Goal: Task Accomplishment & Management: Use online tool/utility

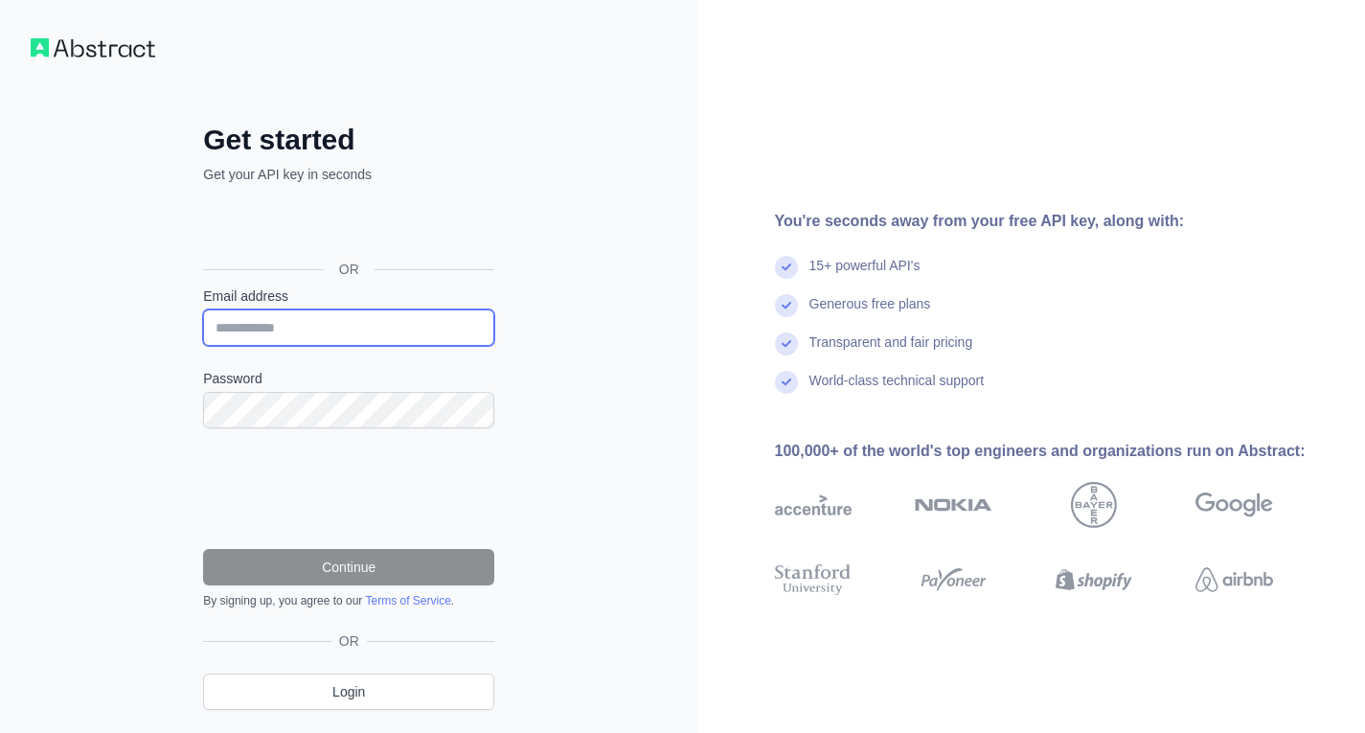
click at [332, 337] on input "Email address" at bounding box center [348, 327] width 291 height 36
type input "**********"
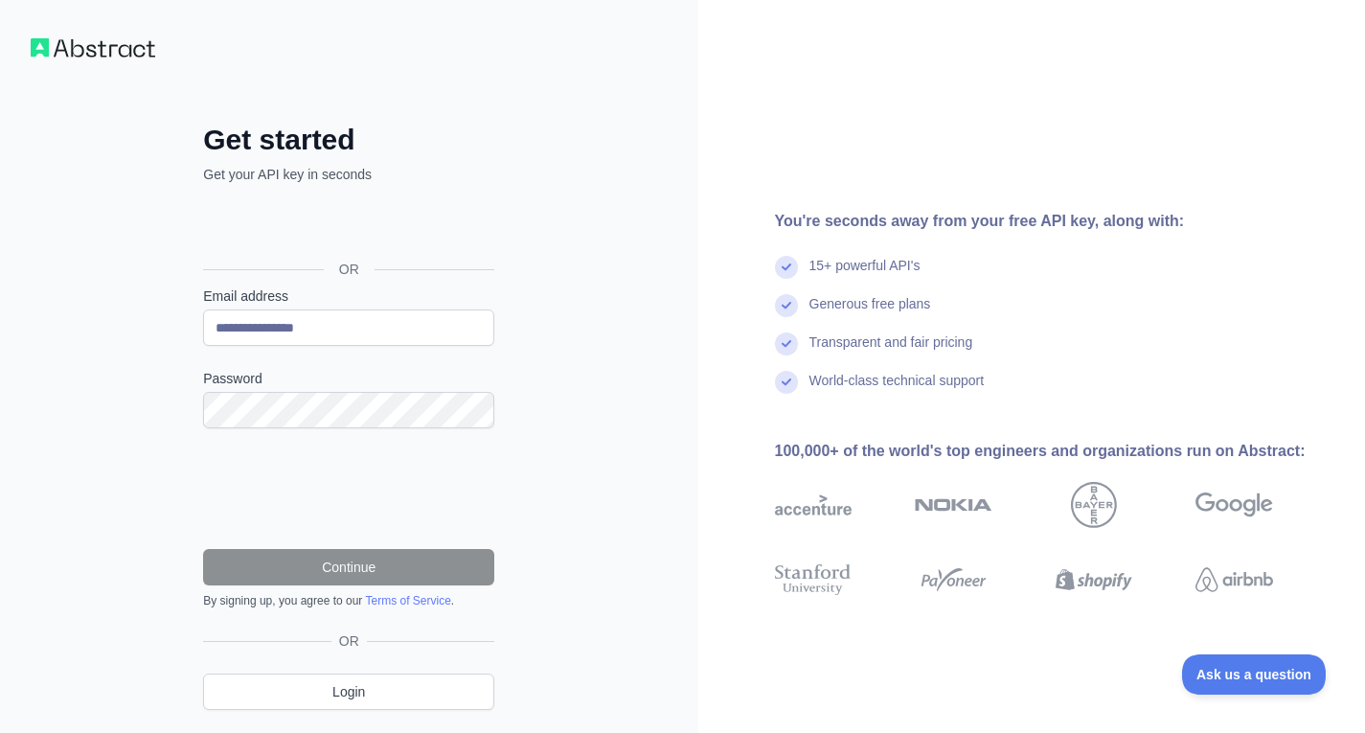
click at [323, 431] on form "**********" at bounding box center [348, 447] width 291 height 322
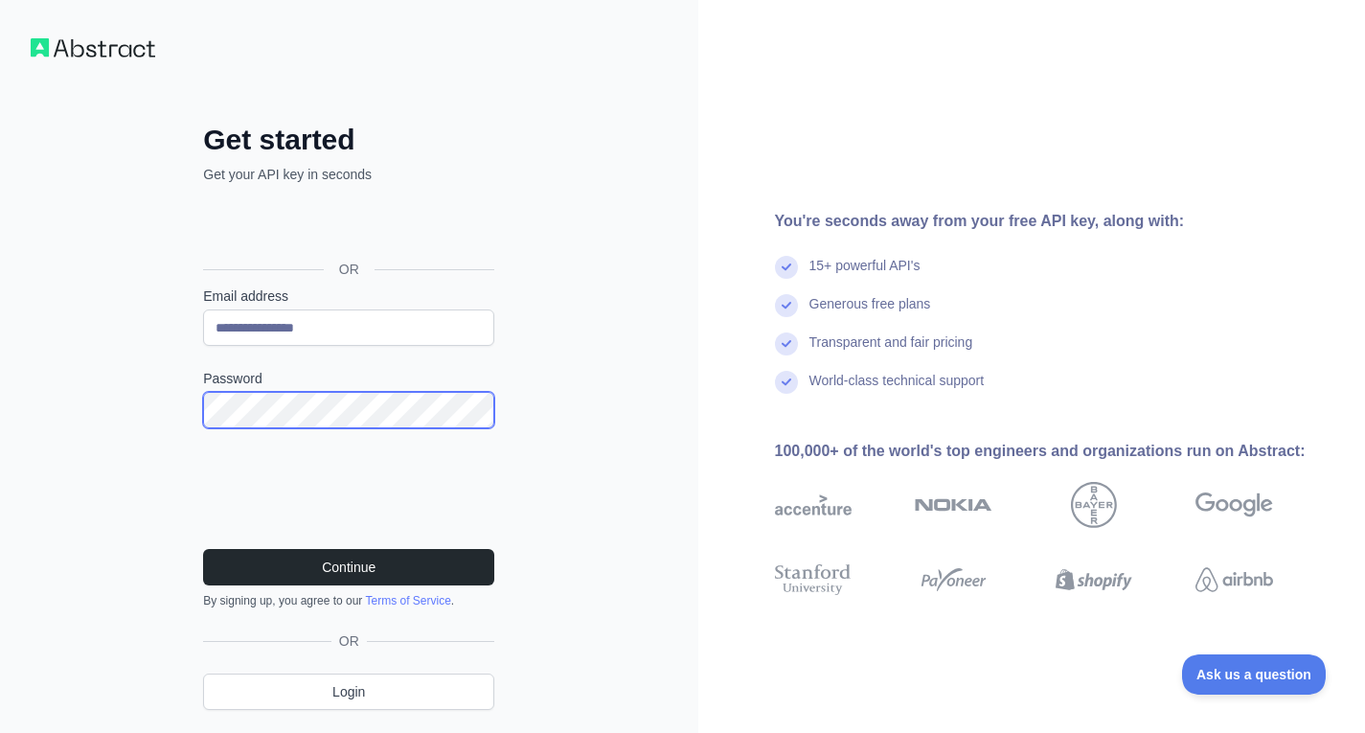
click at [203, 549] on button "Continue" at bounding box center [348, 567] width 291 height 36
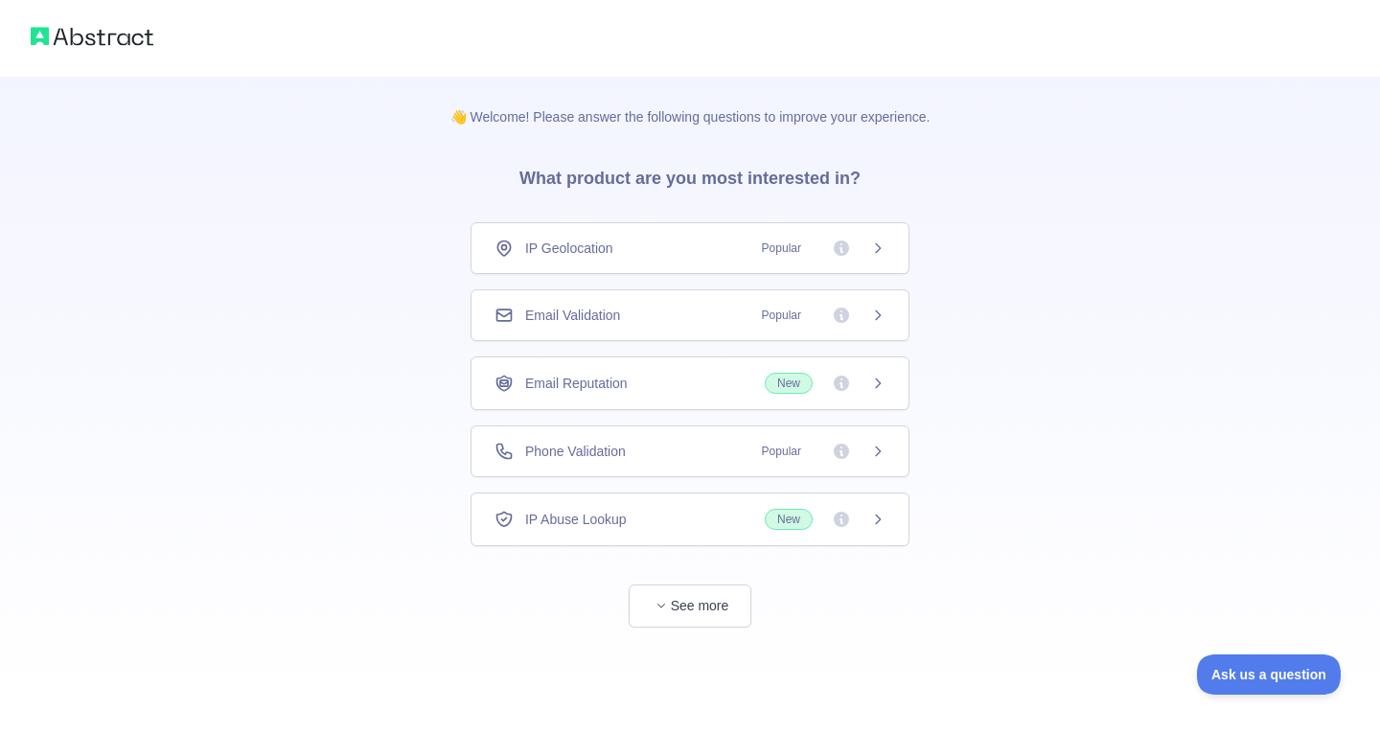
click at [809, 449] on span "Popular" at bounding box center [781, 451] width 62 height 19
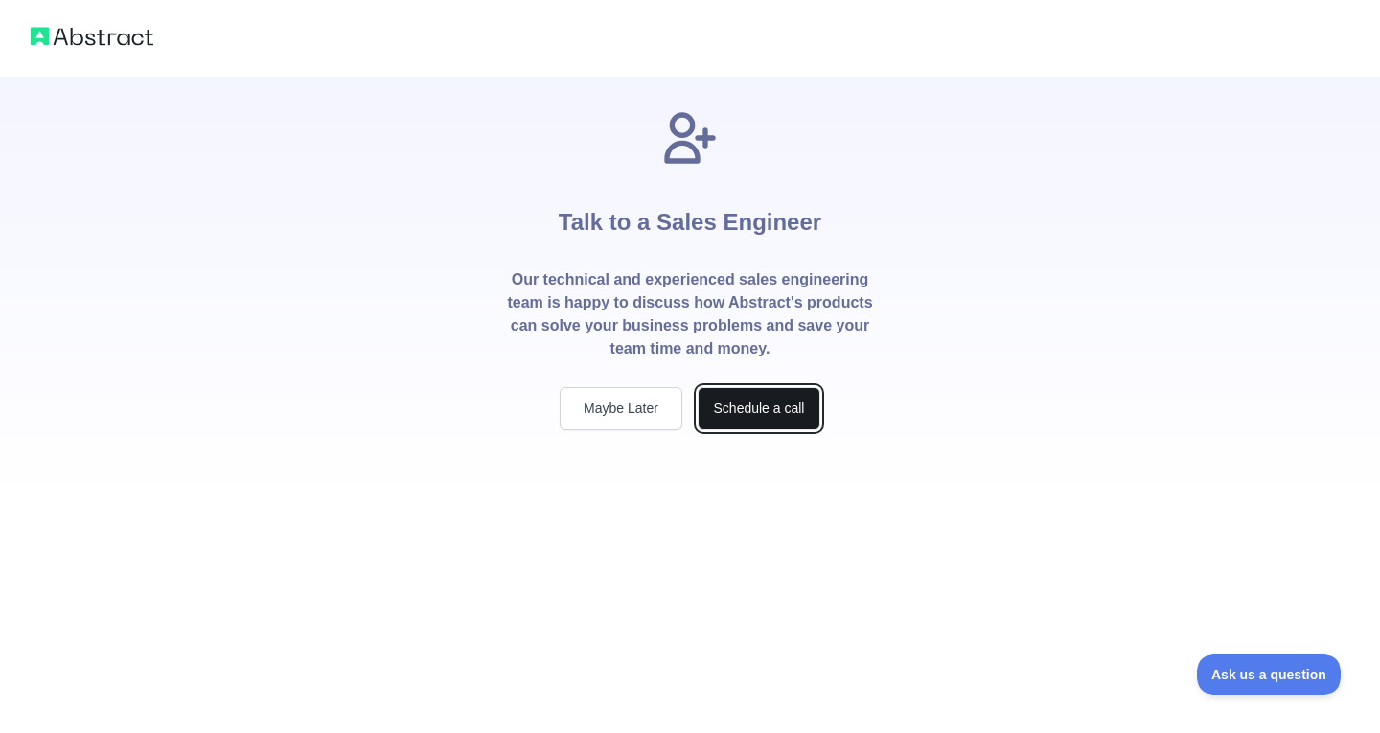
click at [768, 401] on button "Schedule a call" at bounding box center [759, 408] width 123 height 43
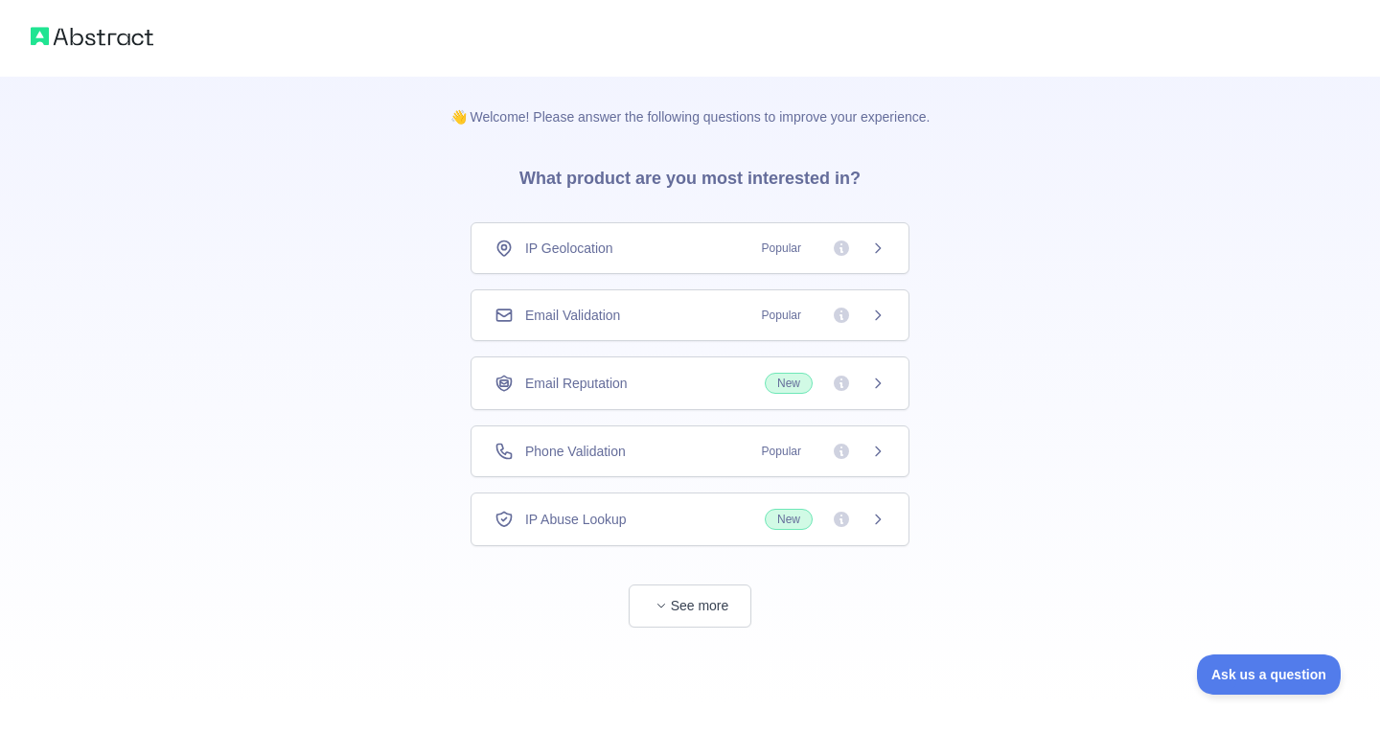
click at [660, 434] on div "Phone Validation Popular" at bounding box center [689, 451] width 439 height 52
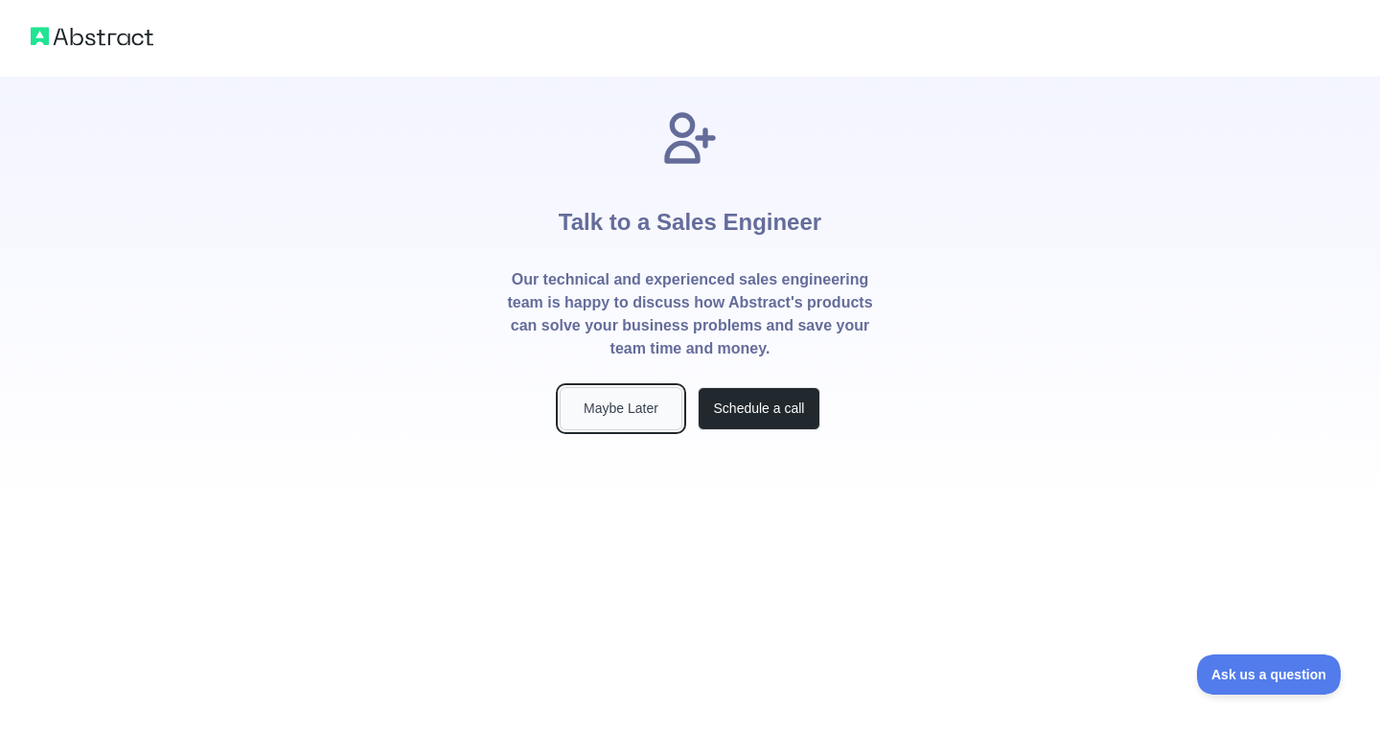
click at [657, 408] on button "Maybe Later" at bounding box center [621, 408] width 123 height 43
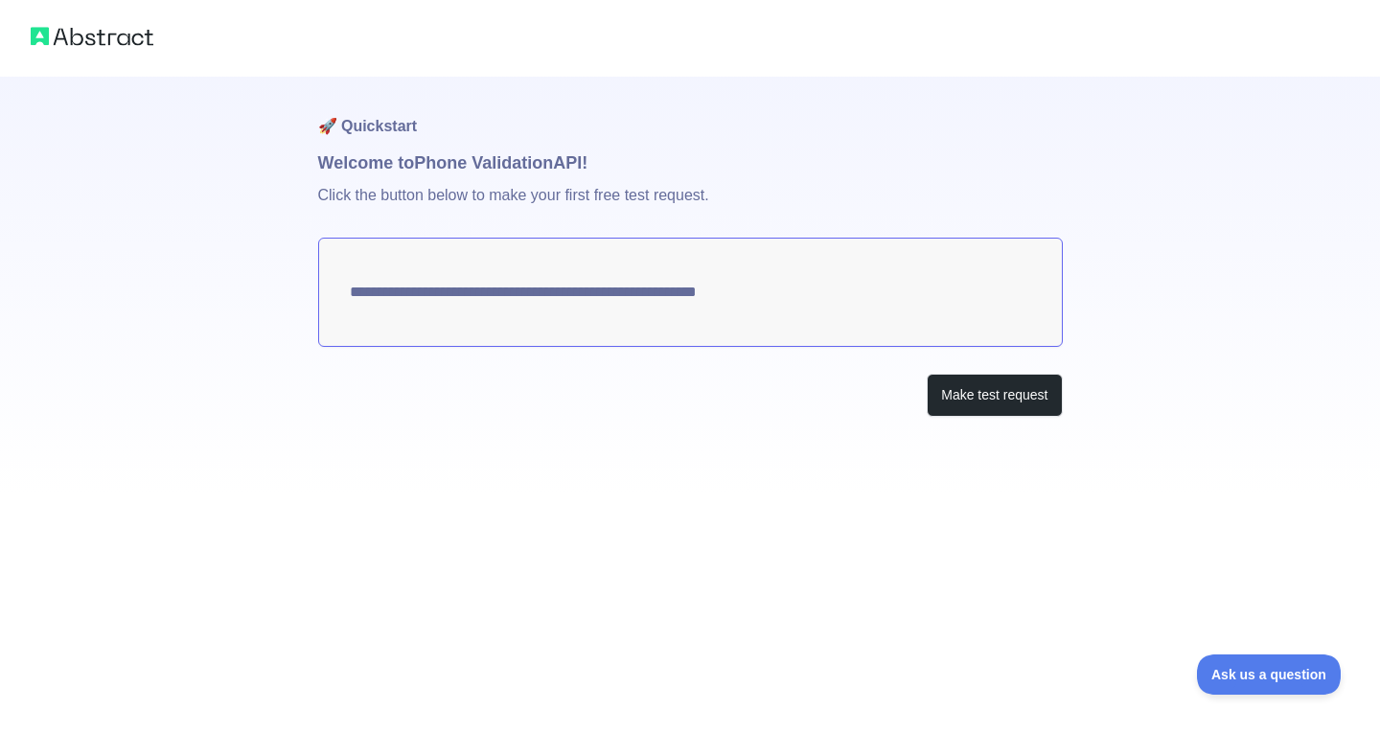
click at [685, 307] on textarea "**********" at bounding box center [690, 292] width 744 height 109
click at [689, 298] on textarea "**********" at bounding box center [690, 292] width 744 height 109
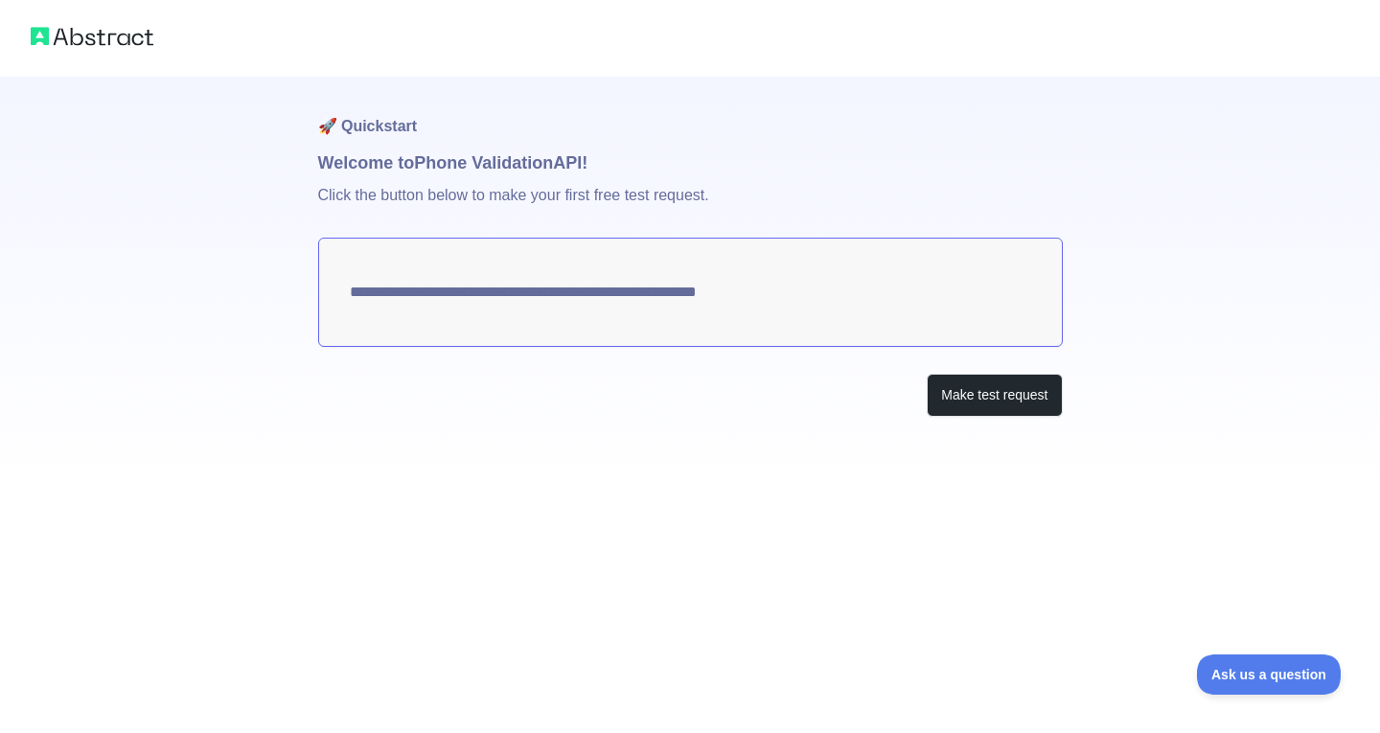
click at [689, 298] on textarea "**********" at bounding box center [690, 292] width 744 height 109
drag, startPoint x: 817, startPoint y: 296, endPoint x: 353, endPoint y: 294, distance: 464.7
click at [363, 299] on textarea "**********" at bounding box center [690, 292] width 744 height 109
click at [1023, 394] on button "Make test request" at bounding box center [994, 395] width 135 height 43
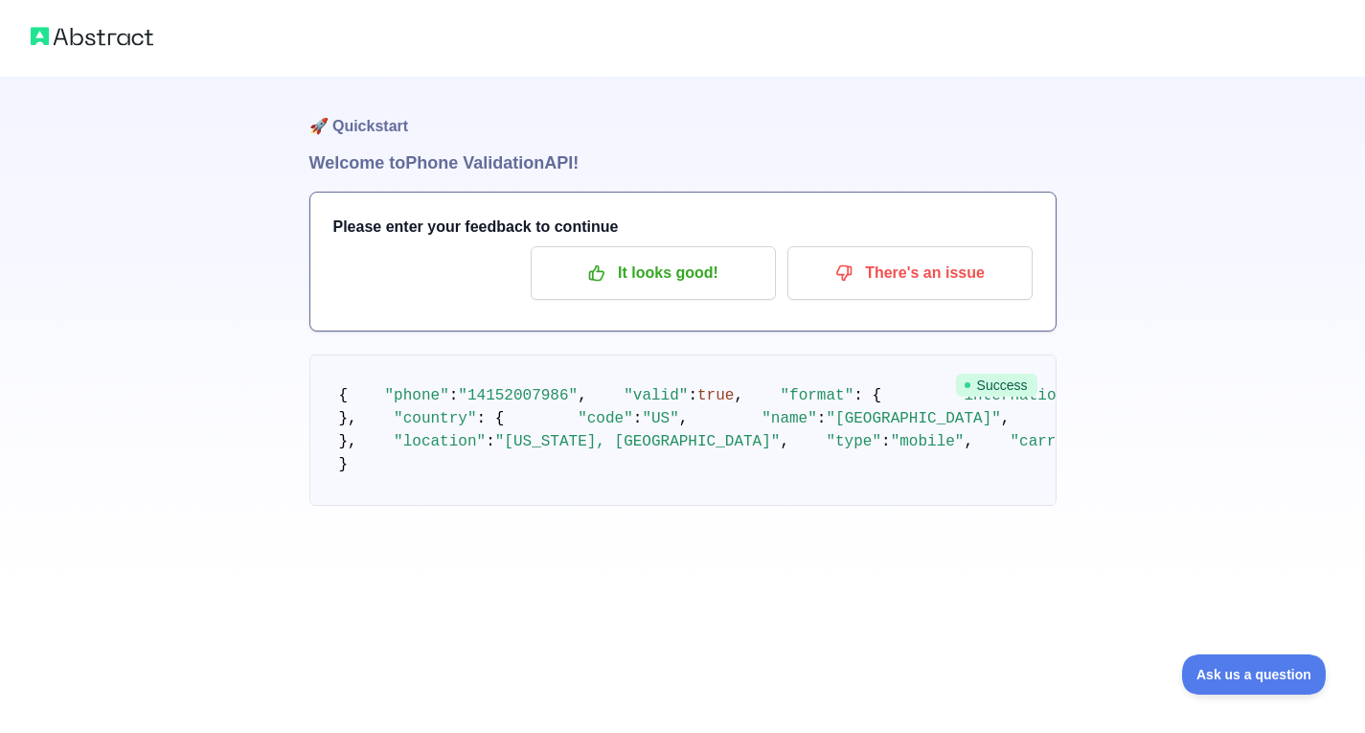
scroll to position [96, 0]
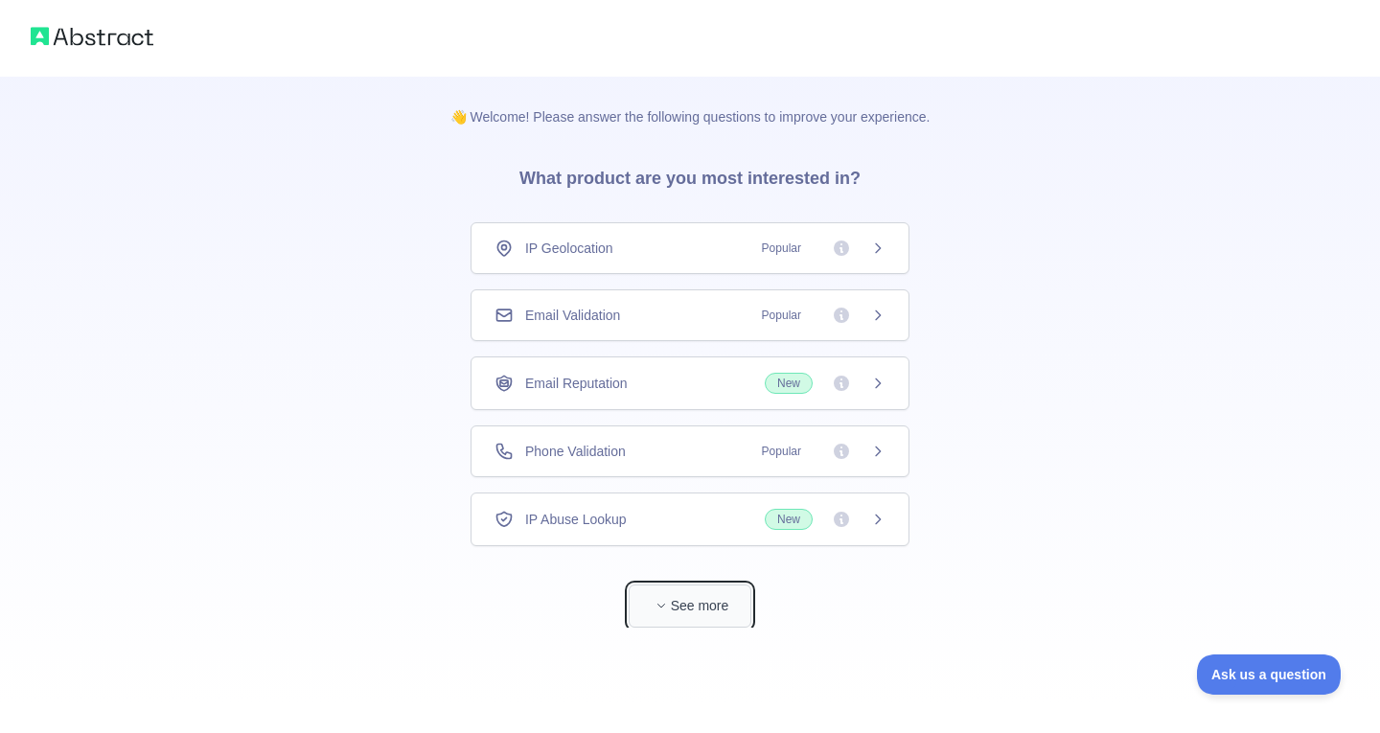
click at [704, 605] on button "See more" at bounding box center [690, 605] width 123 height 43
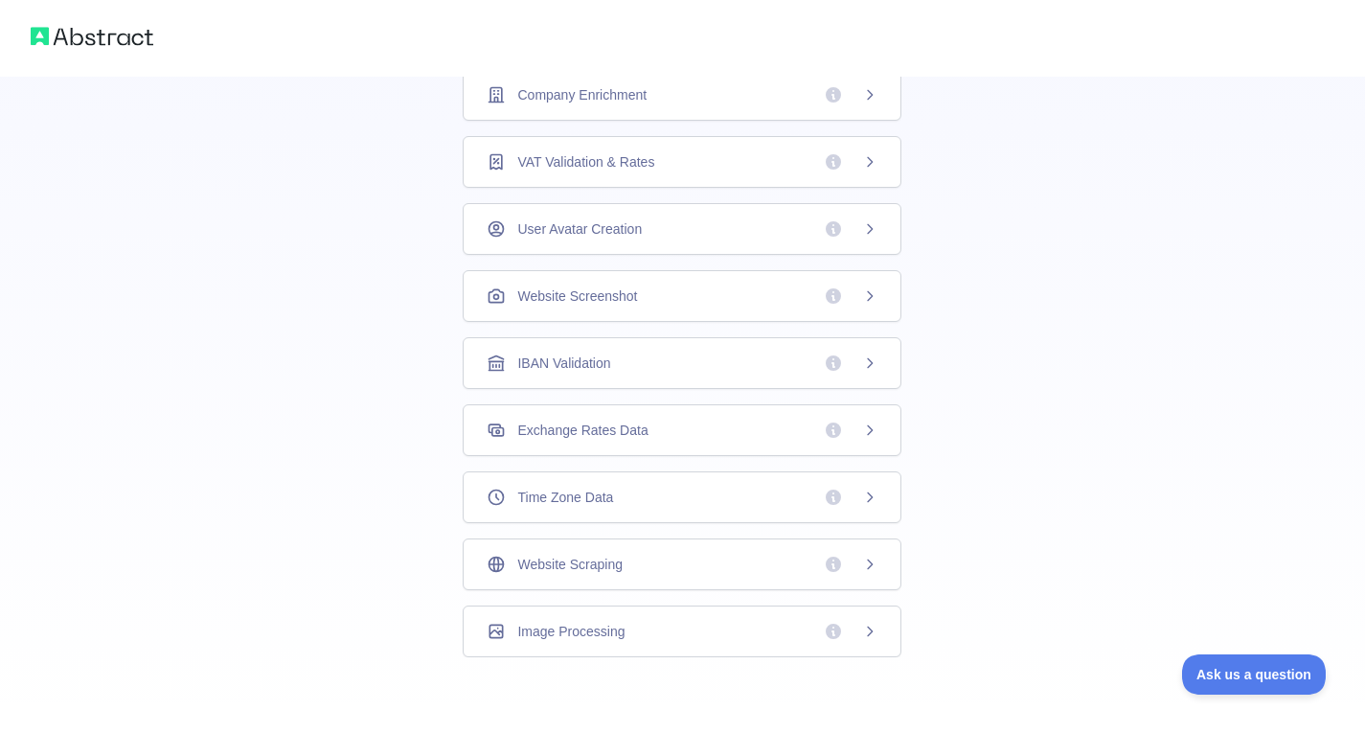
scroll to position [486, 0]
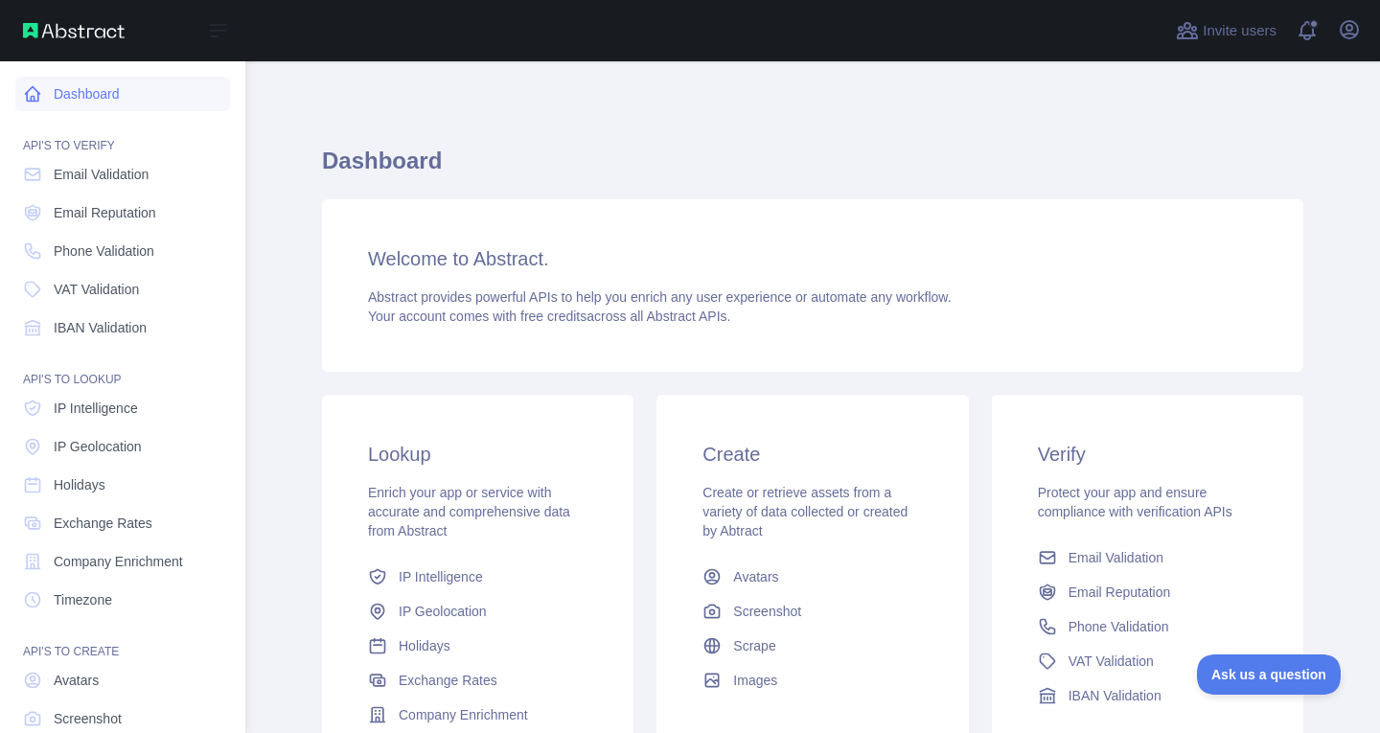
click at [103, 94] on link "Dashboard" at bounding box center [122, 94] width 215 height 34
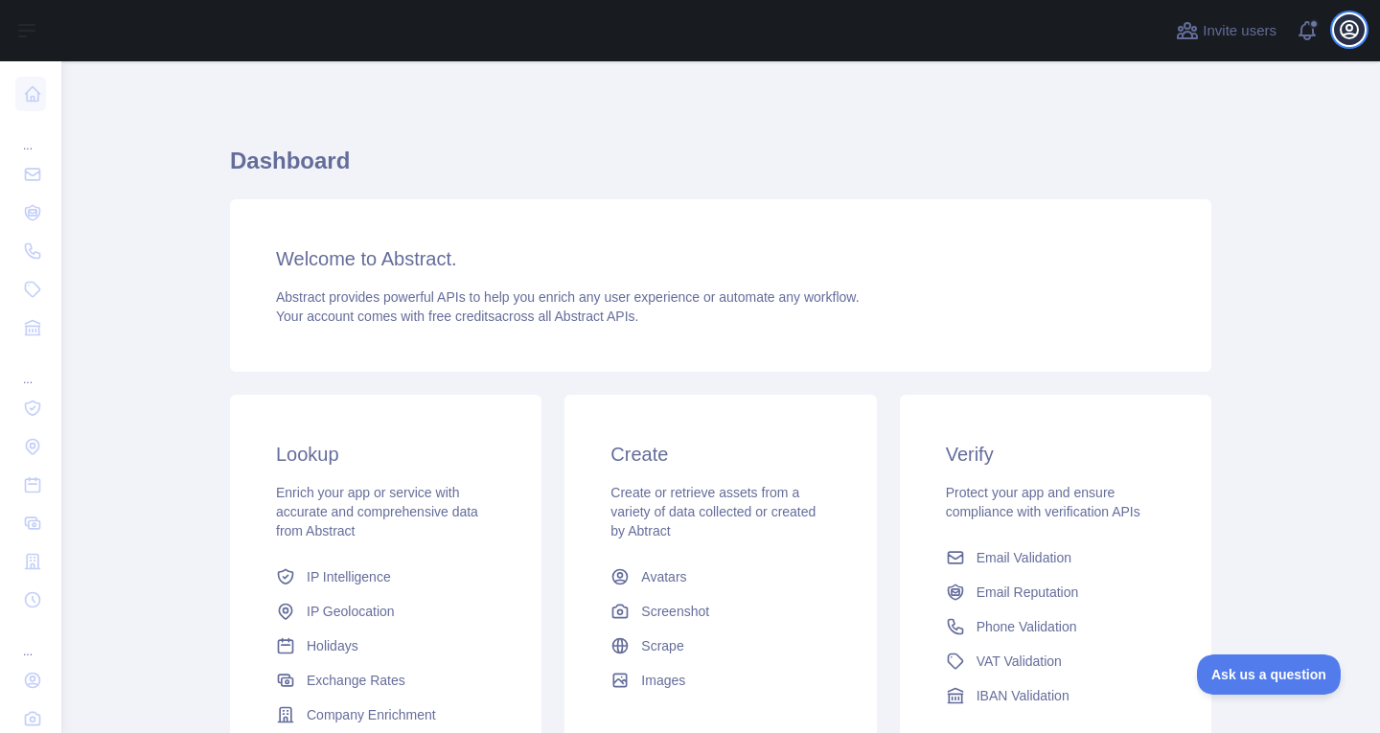
click at [1343, 31] on icon "button" at bounding box center [1349, 29] width 23 height 23
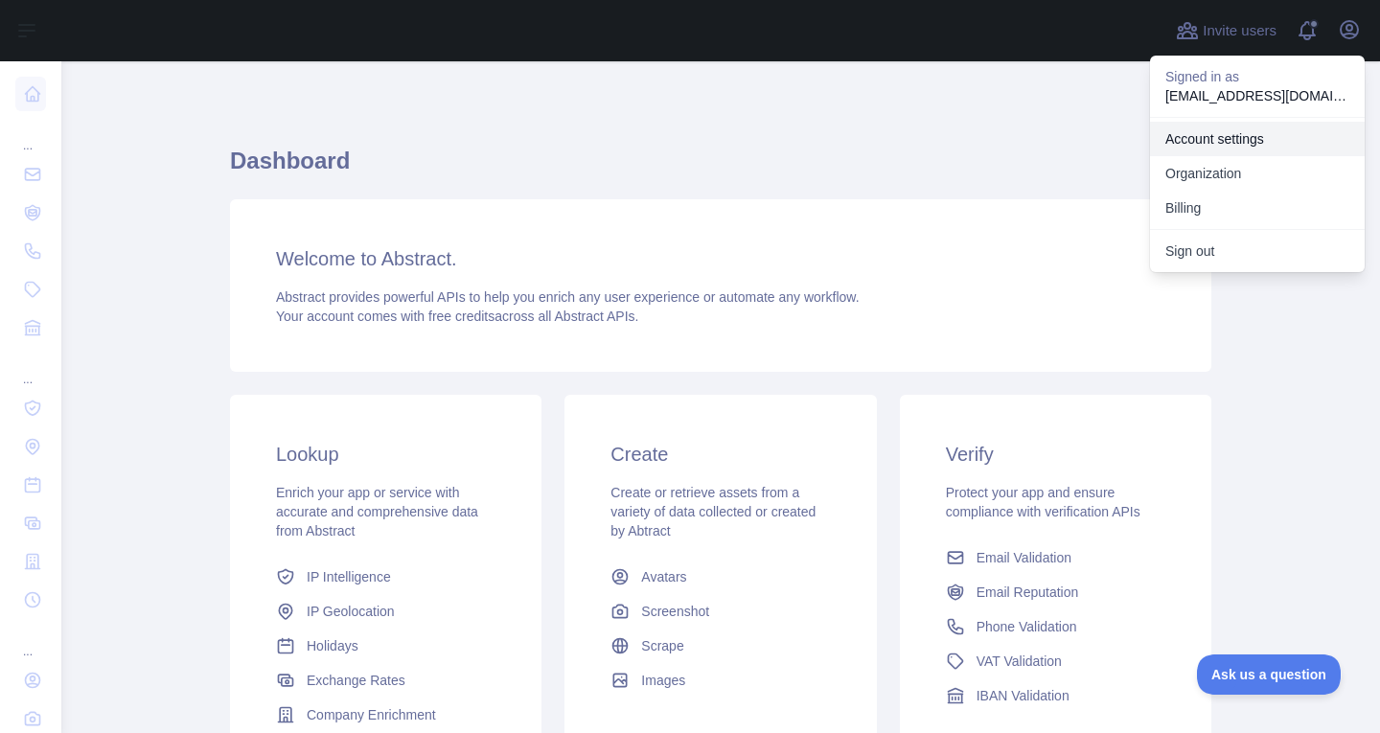
click at [1238, 146] on link "Account settings" at bounding box center [1257, 139] width 215 height 34
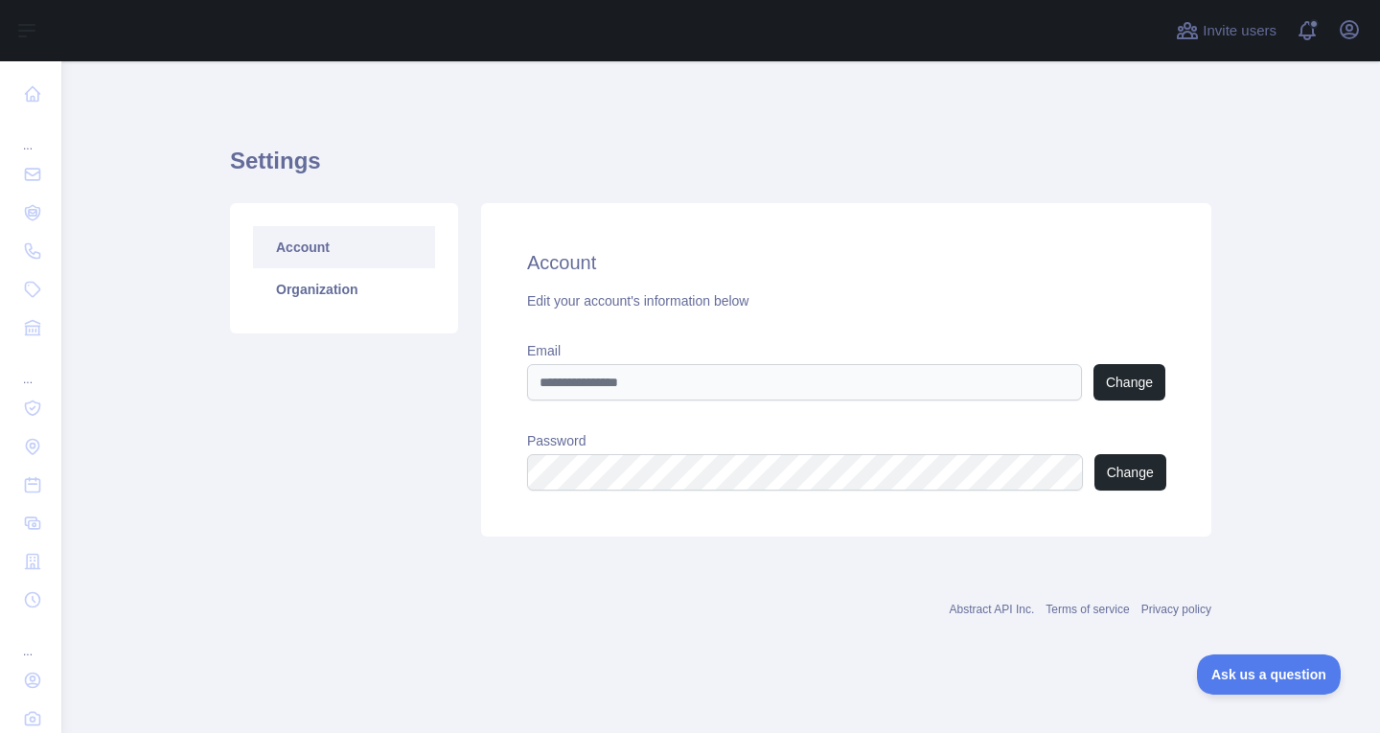
click at [314, 256] on link "Account" at bounding box center [344, 247] width 182 height 42
click at [311, 288] on link "Organization" at bounding box center [344, 289] width 182 height 42
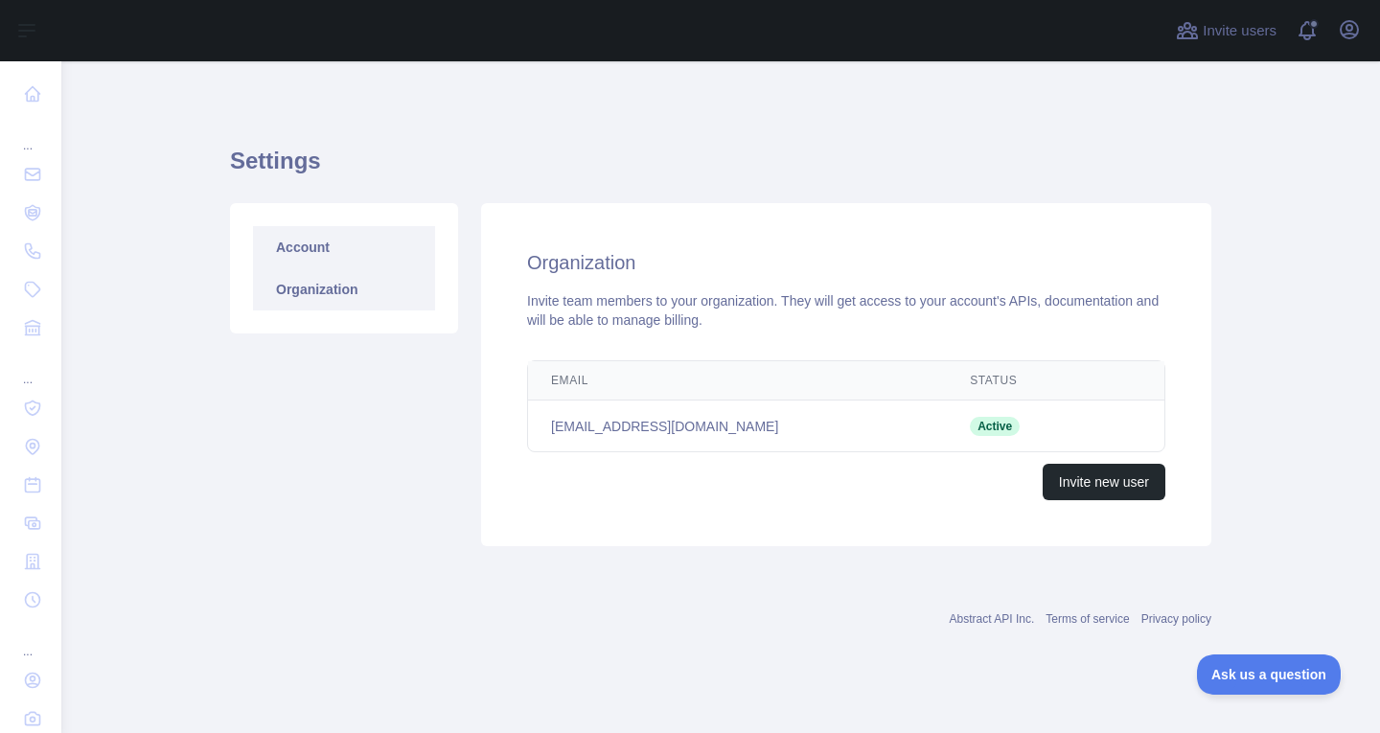
click at [317, 236] on link "Account" at bounding box center [344, 247] width 182 height 42
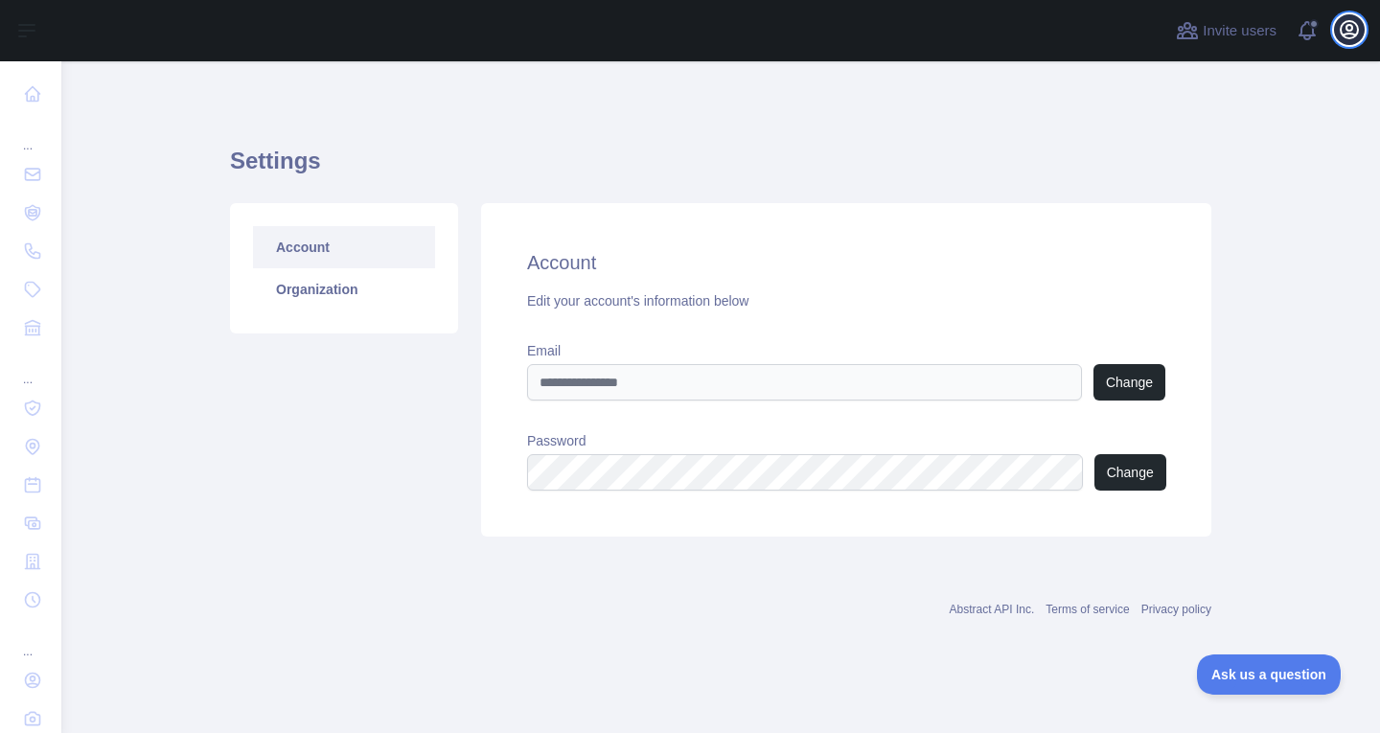
click at [1348, 29] on icon "button" at bounding box center [1349, 29] width 23 height 23
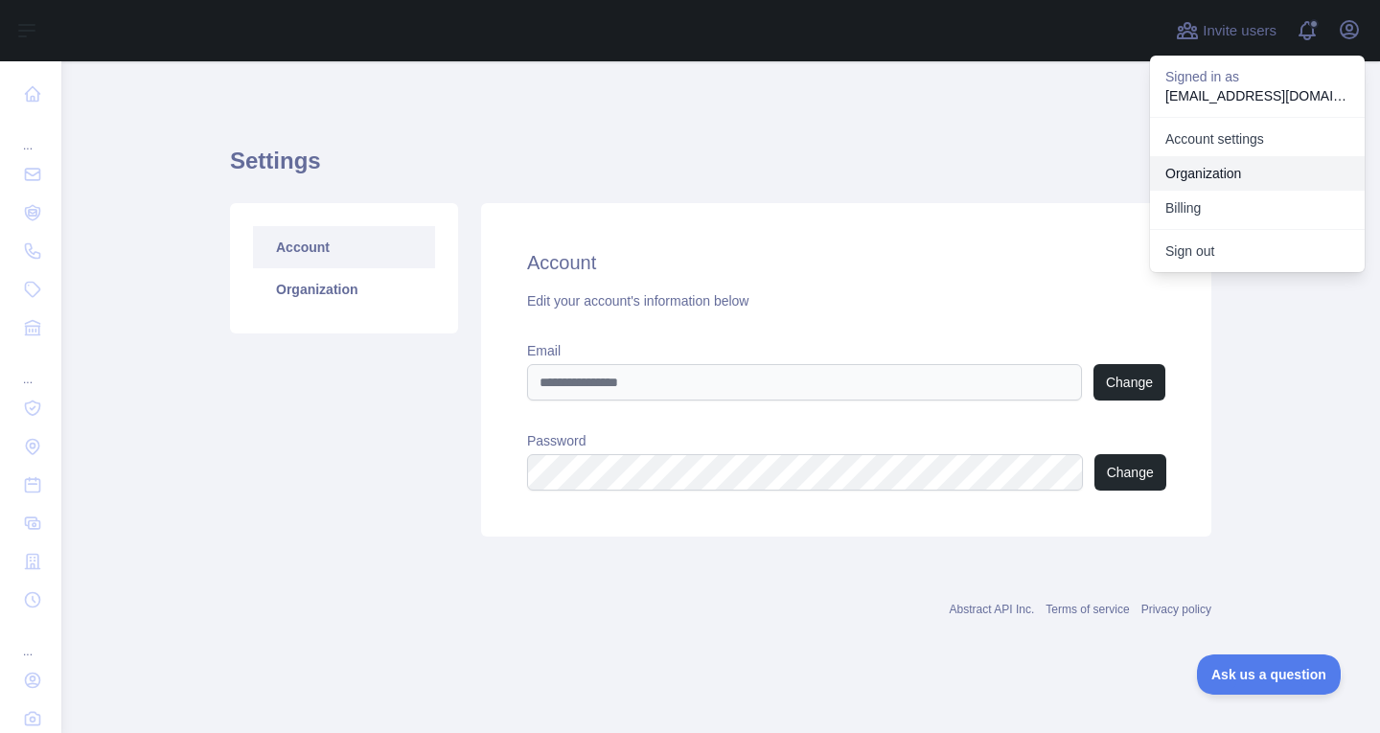
click at [1226, 173] on link "Organization" at bounding box center [1257, 173] width 215 height 34
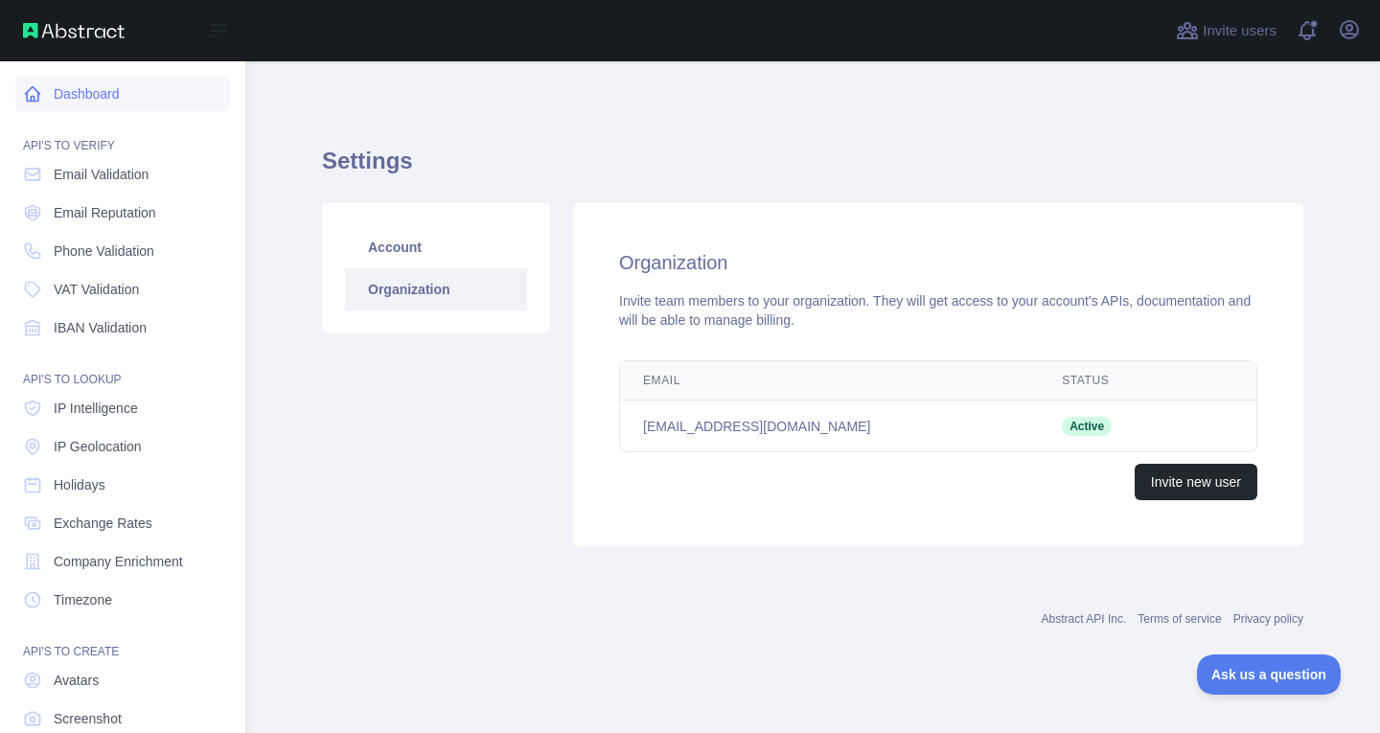
click at [99, 103] on link "Dashboard" at bounding box center [122, 94] width 215 height 34
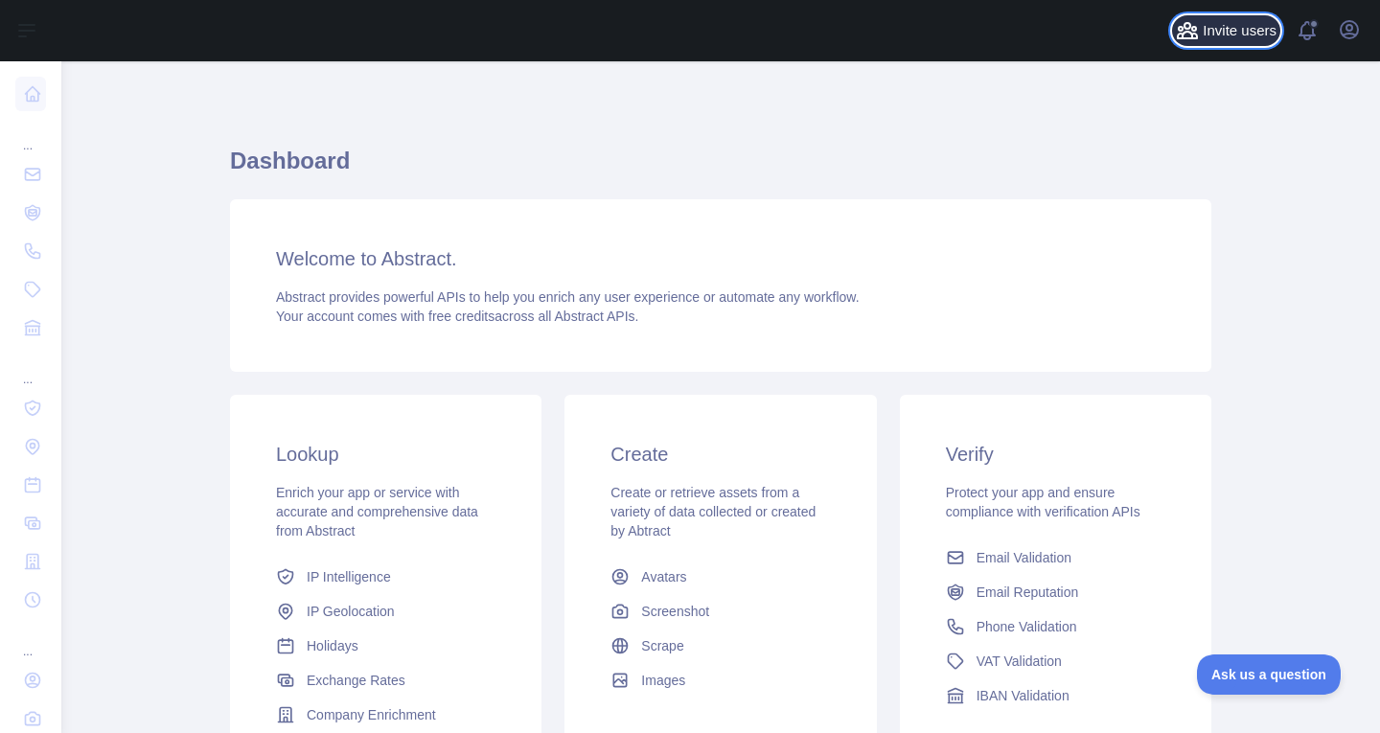
click at [1193, 22] on icon at bounding box center [1187, 30] width 23 height 23
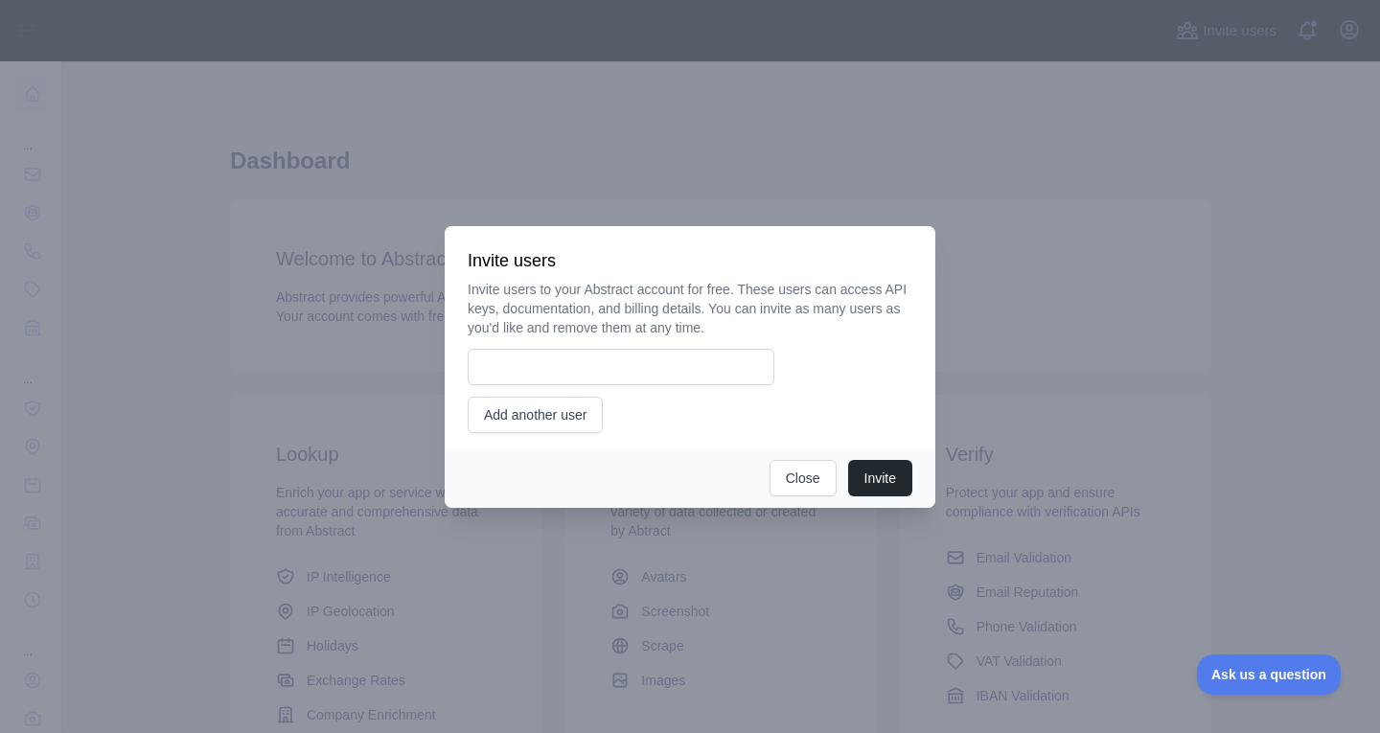
click at [1269, 55] on div at bounding box center [690, 366] width 1380 height 733
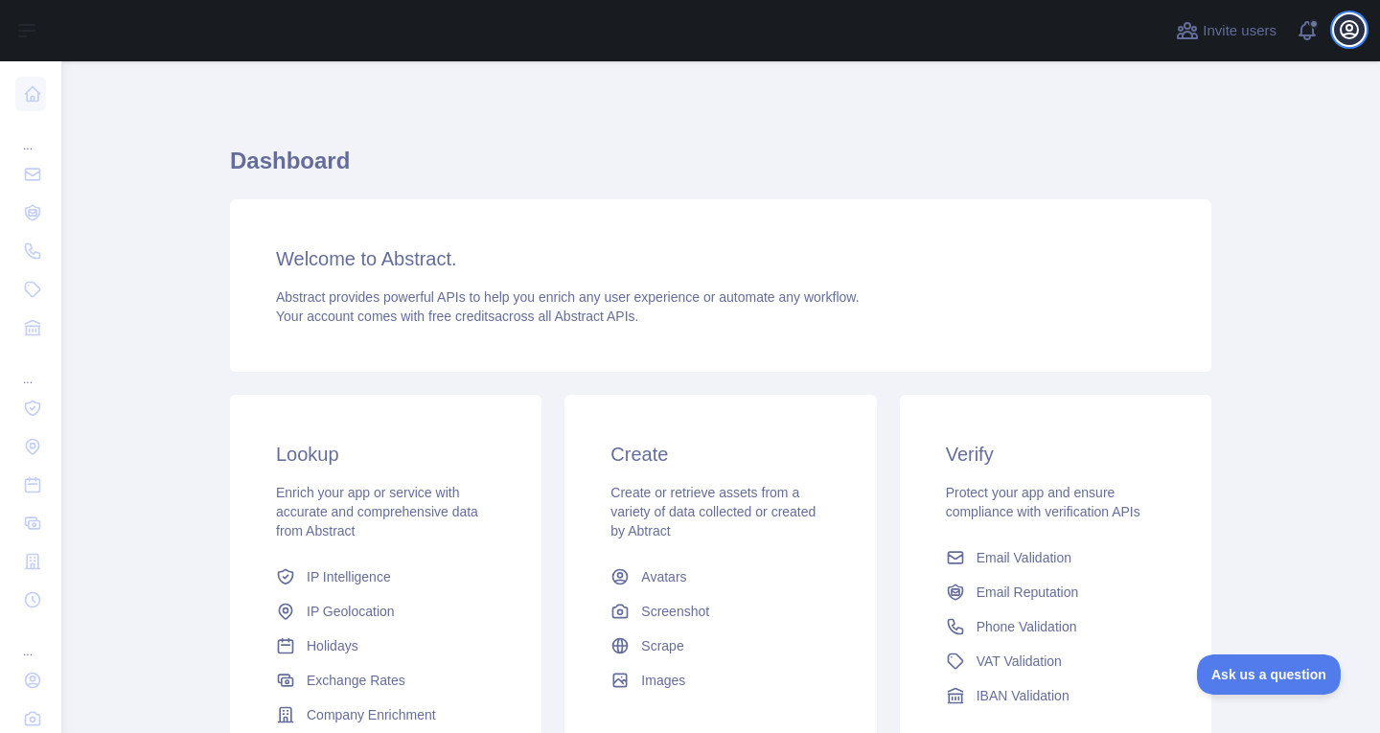
click at [1346, 30] on icon "button" at bounding box center [1348, 29] width 17 height 17
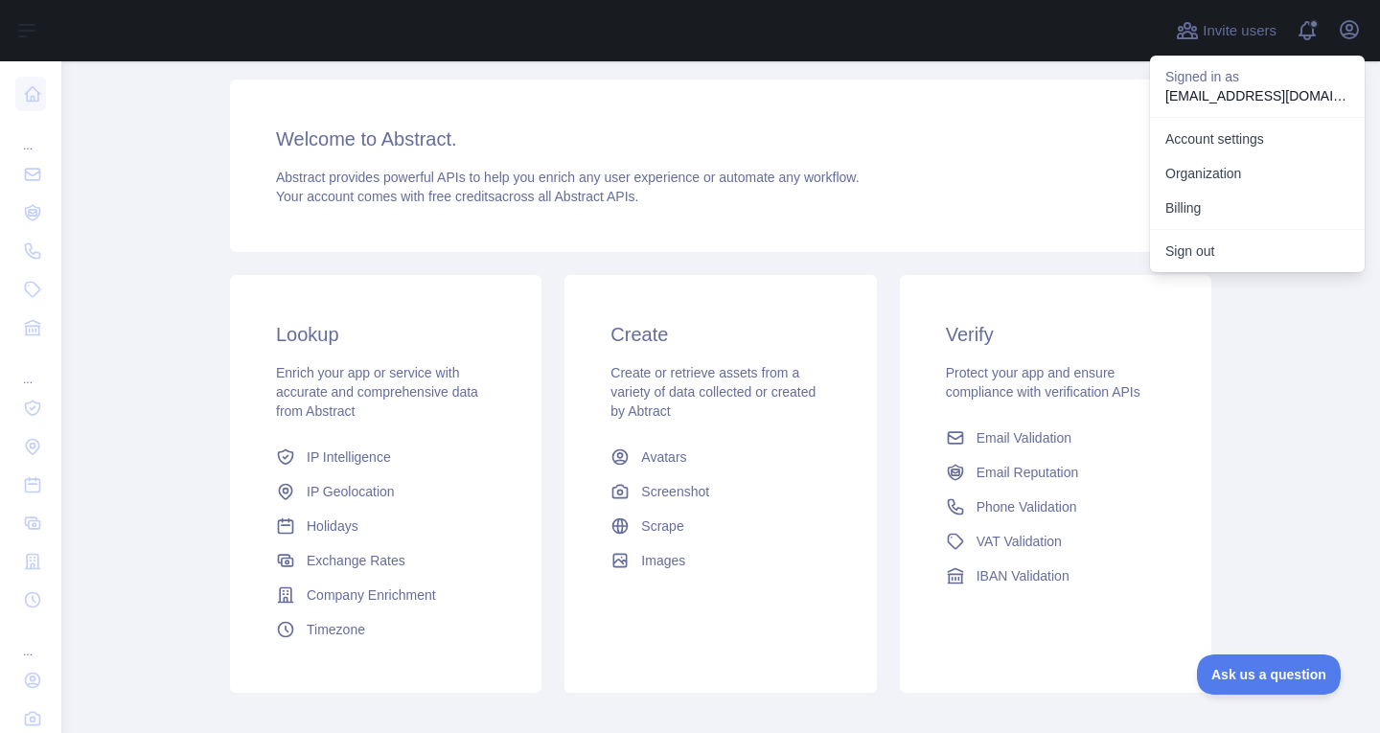
scroll to position [221, 0]
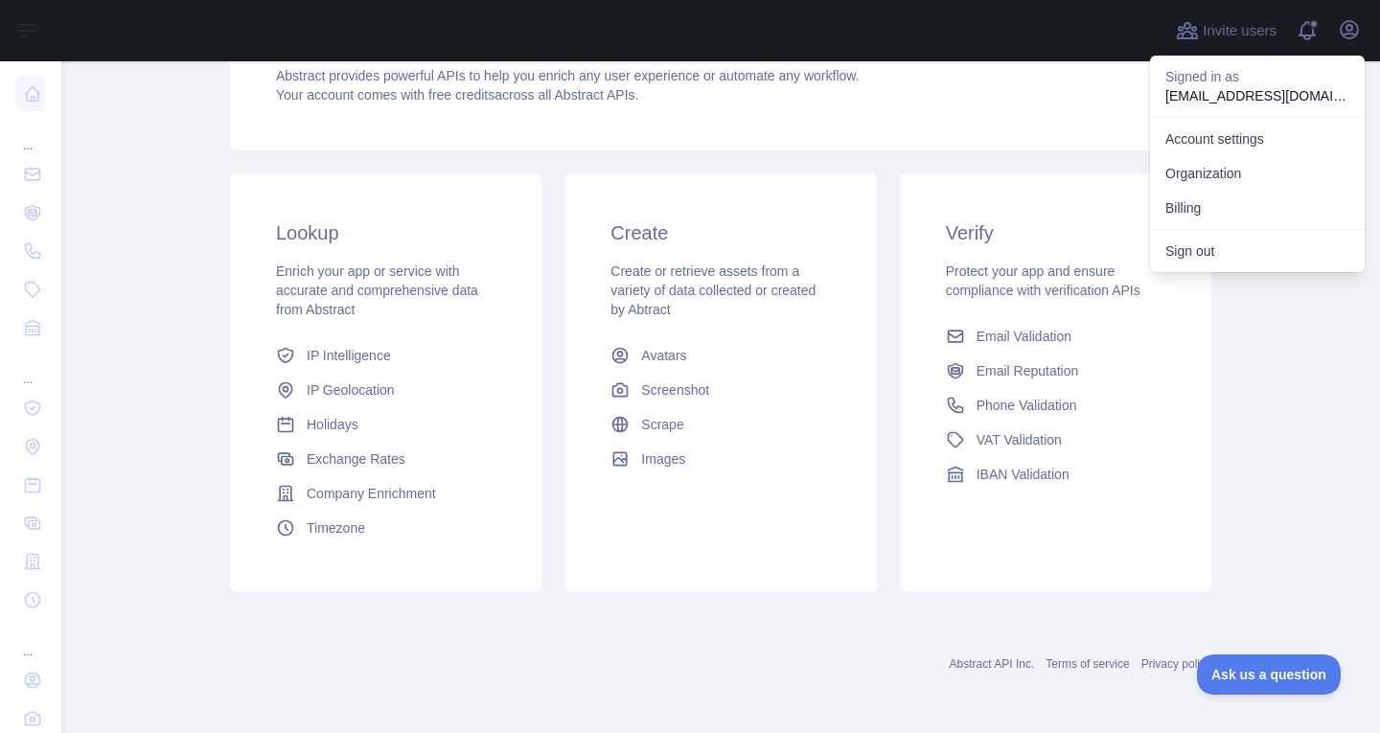
click at [594, 576] on div "Create Create or retrieve assets from a variety of data collected or created by…" at bounding box center [719, 382] width 311 height 418
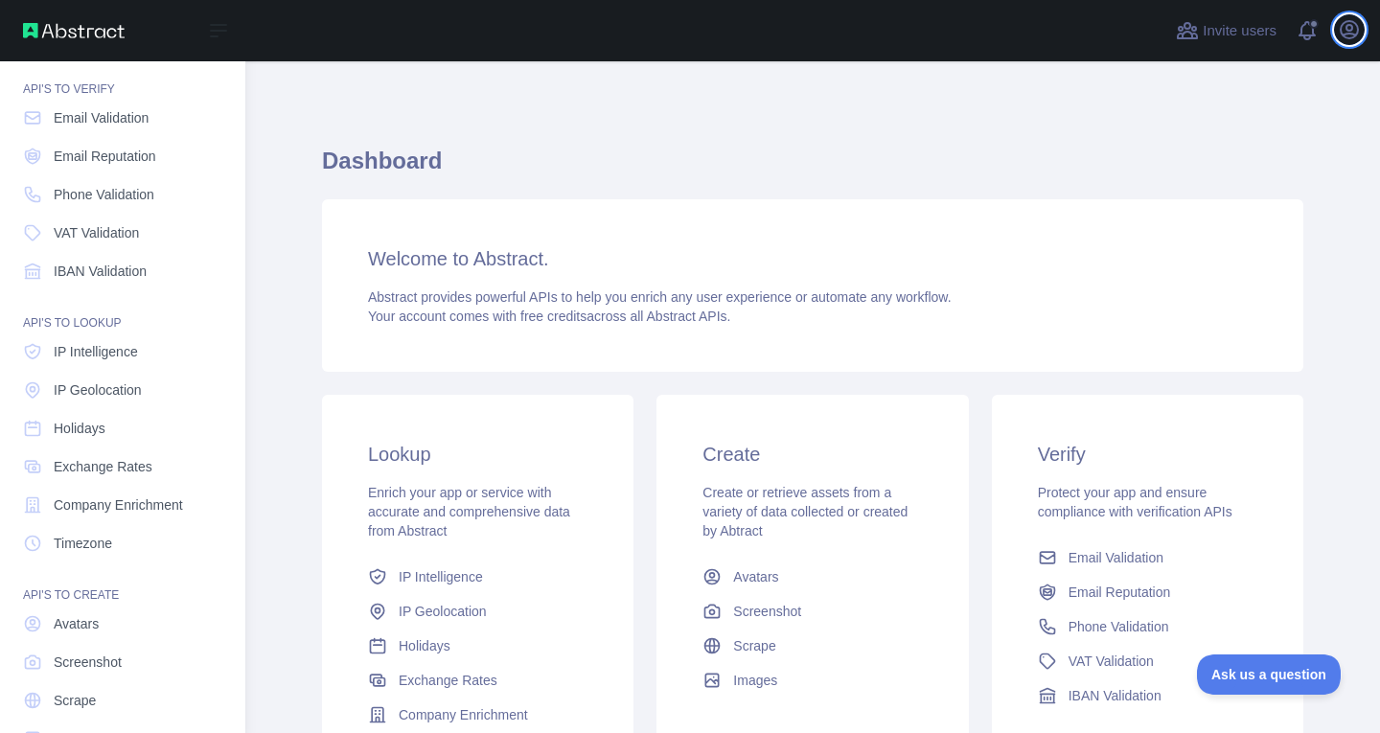
scroll to position [110, 0]
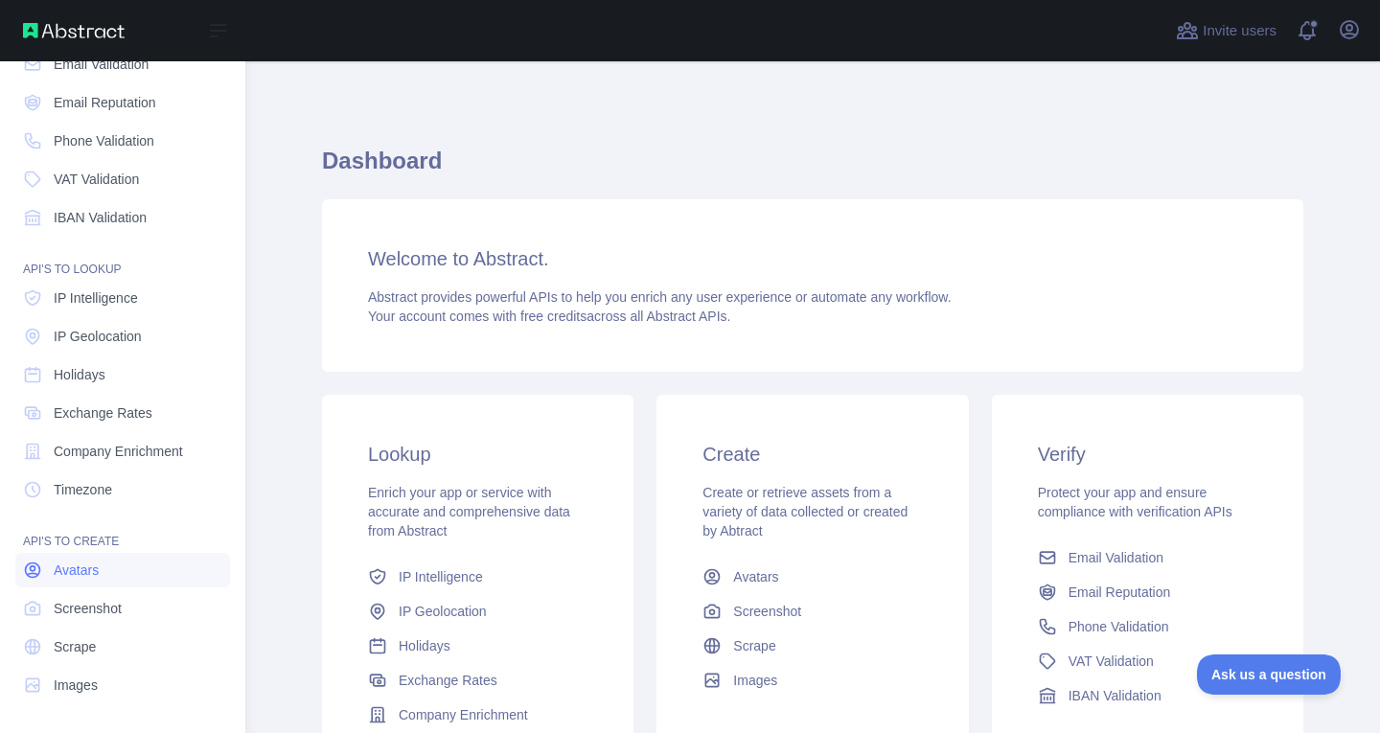
click at [130, 582] on link "Avatars" at bounding box center [122, 570] width 215 height 34
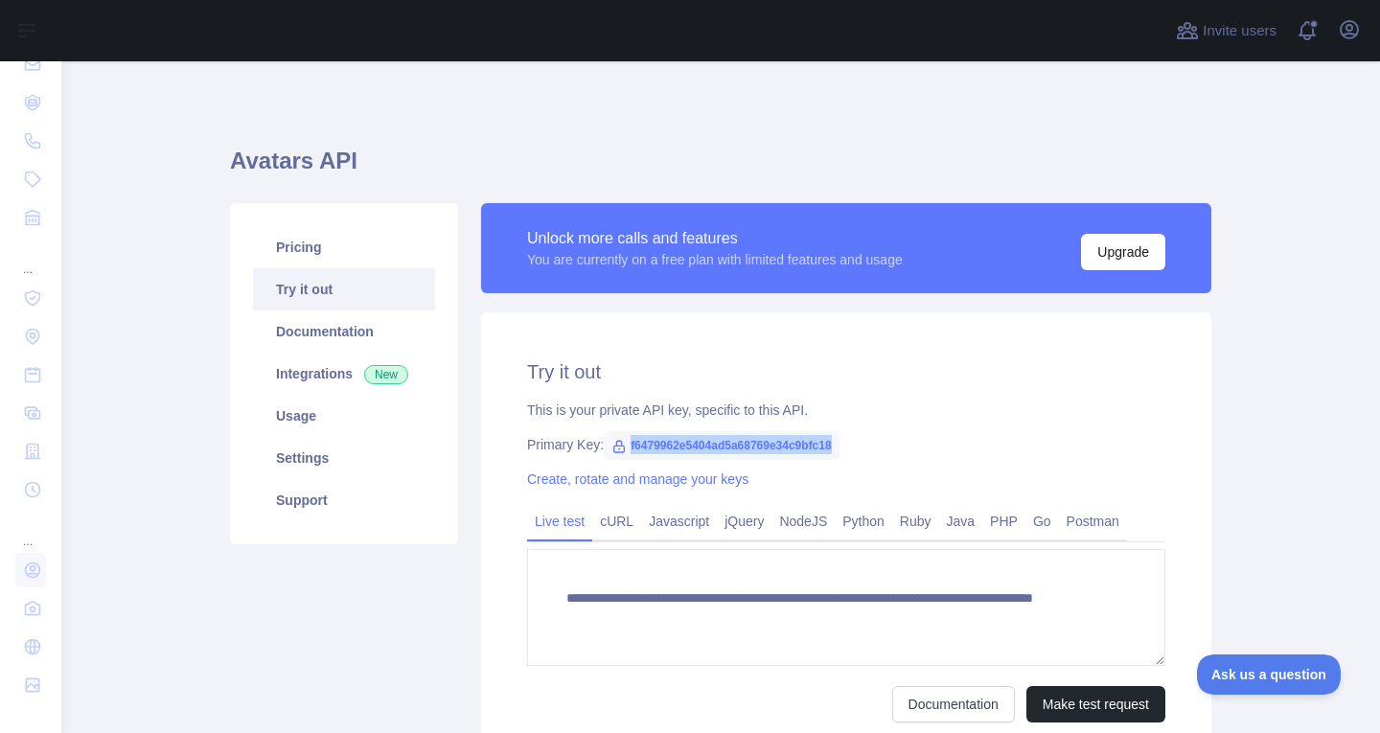
drag, startPoint x: 620, startPoint y: 446, endPoint x: 859, endPoint y: 448, distance: 239.5
click at [859, 448] on div "Primary Key: f6479962e5404ad5a68769e34c9bfc18" at bounding box center [846, 444] width 638 height 19
copy span "f6479962e5404ad5a68769e34c9bfc18"
click at [401, 483] on link "Support" at bounding box center [344, 500] width 182 height 42
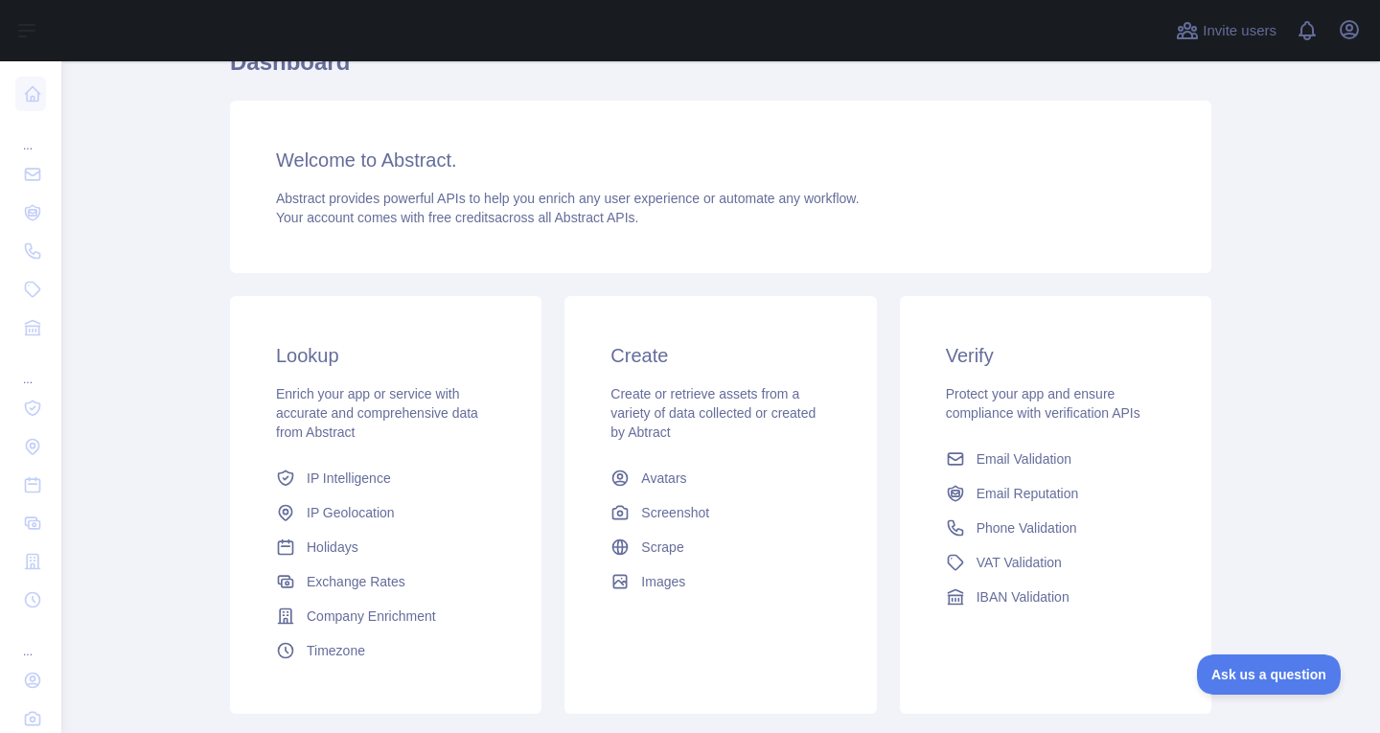
scroll to position [221, 0]
